Goal: Contribute content

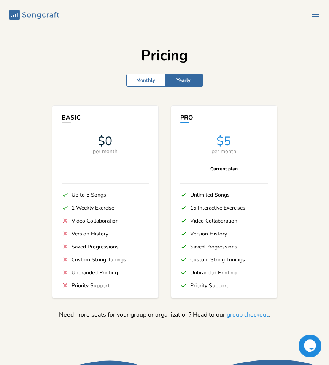
click at [15, 16] on icon at bounding box center [15, 15] width 1 height 3
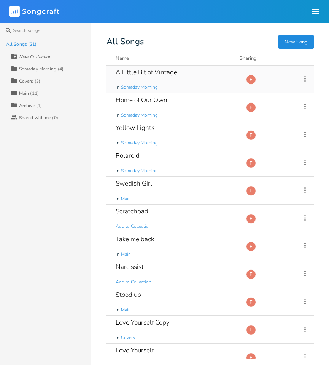
click at [155, 70] on div "A Little Bit of Vintage" at bounding box center [147, 72] width 62 height 6
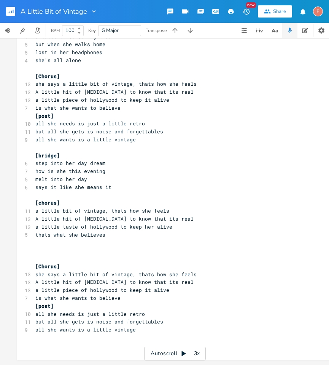
scroll to position [382, 0]
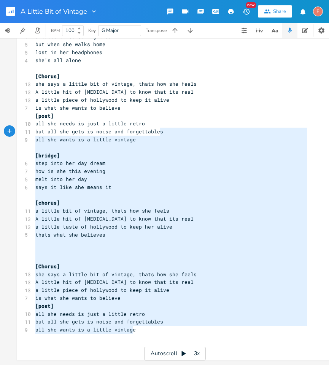
type textarea "but all she gets is noise and forgettables all she wants is a little vintage [b…"
drag, startPoint x: 181, startPoint y: 327, endPoint x: 183, endPoint y: 116, distance: 211.4
click at [182, 118] on div "[Verse] Dm . G 15 Everybodys talking but nobody is listening C Am 6 A taste of …" at bounding box center [171, 48] width 275 height 602
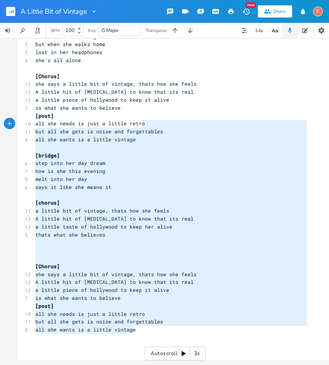
click at [214, 144] on pre "​" at bounding box center [171, 148] width 275 height 8
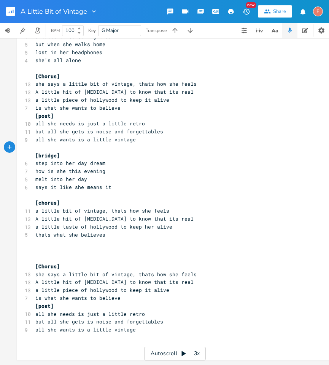
scroll to position [382, 0]
